Goal: Information Seeking & Learning: Compare options

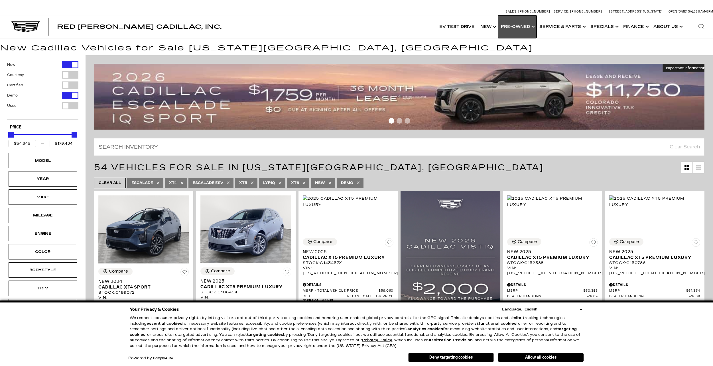
click at [519, 29] on link "Show Pre-Owned" at bounding box center [517, 26] width 38 height 23
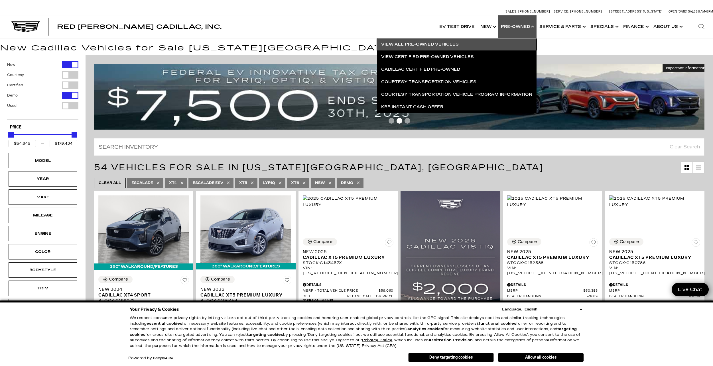
click at [435, 45] on link "View All Pre-Owned Vehicles" at bounding box center [457, 44] width 160 height 13
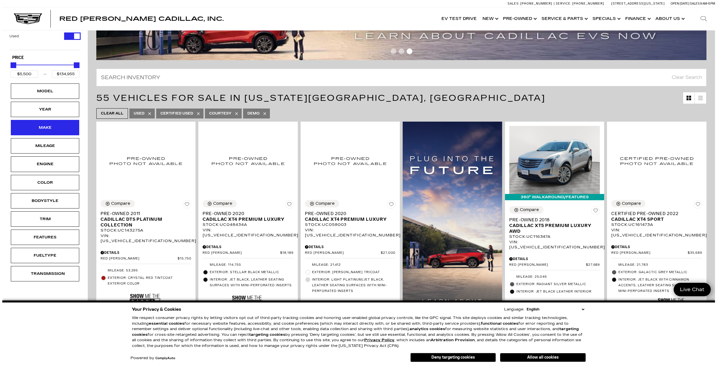
scroll to position [57, 0]
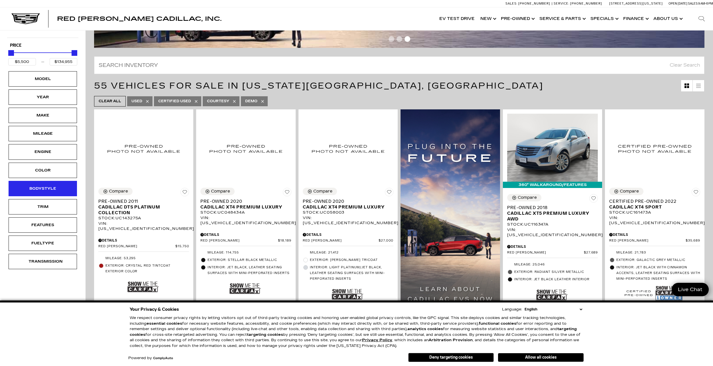
click at [55, 192] on div "Bodystyle" at bounding box center [43, 189] width 29 height 6
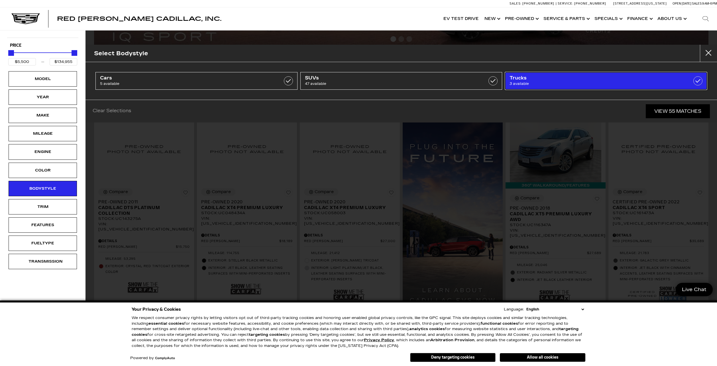
click at [547, 81] on span "3 available" at bounding box center [592, 84] width 164 height 6
type input "$28,189"
type input "$33,589"
checkbox input "true"
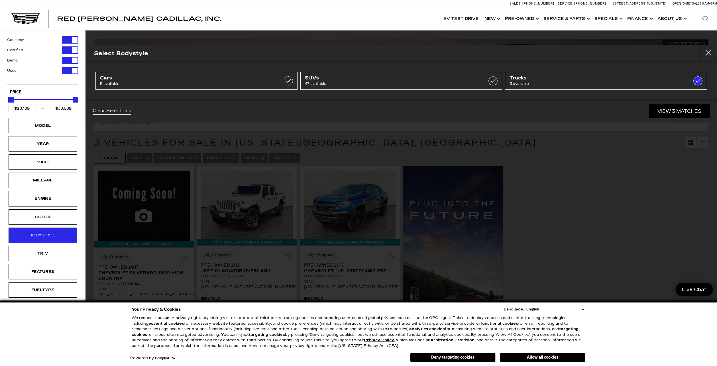
click at [575, 179] on div "Select Bodystyle Cars 5 available SUVs 47 available Trucks 3 available Clear Se…" at bounding box center [402, 183] width 632 height 366
